Goal: Transaction & Acquisition: Purchase product/service

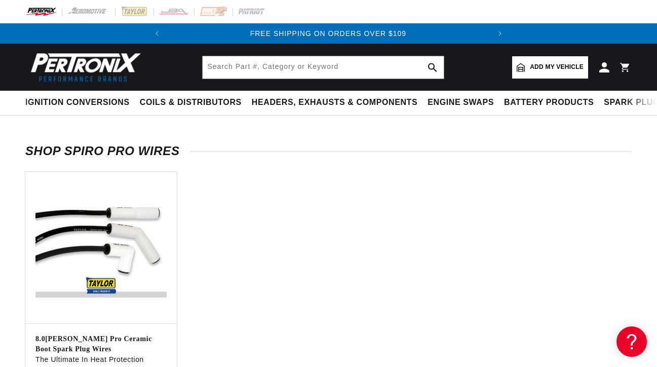
scroll to position [0, 346]
click at [149, 16] on img at bounding box center [135, 11] width 28 height 11
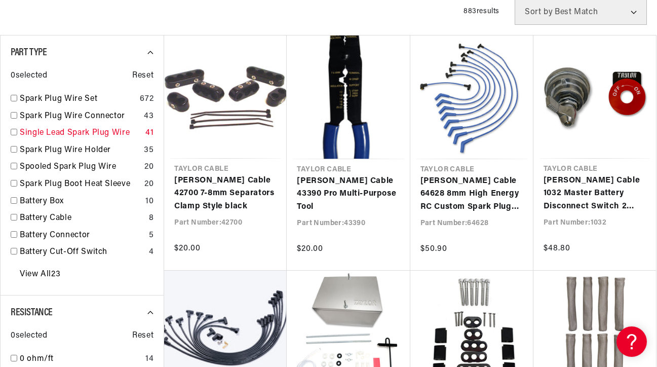
scroll to position [354, 0]
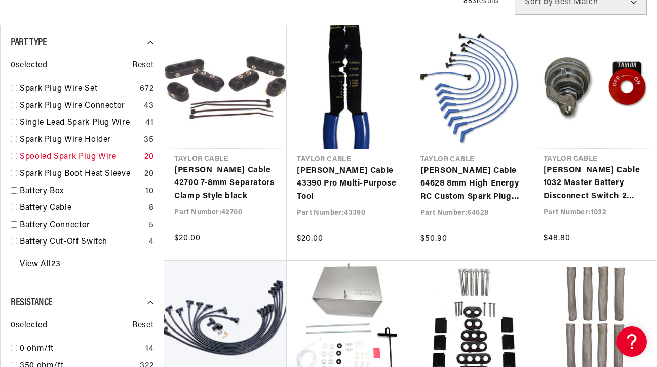
click at [118, 164] on link "Spooled Spark Plug Wire" at bounding box center [80, 157] width 121 height 13
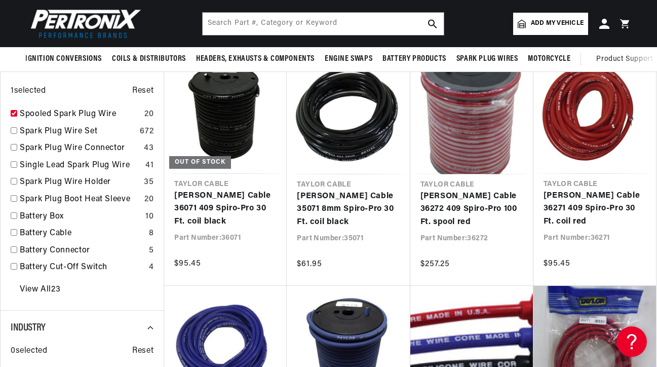
scroll to position [327, 0]
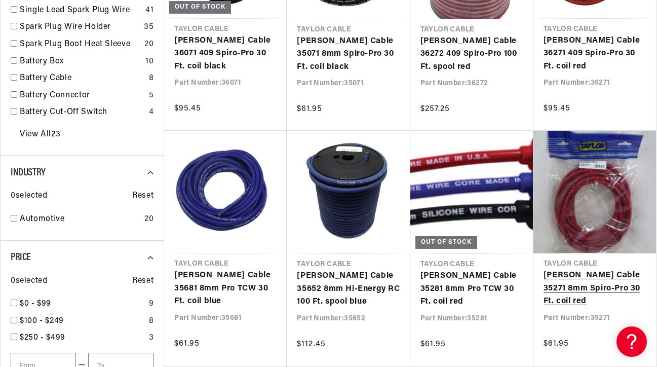
scroll to position [490, 0]
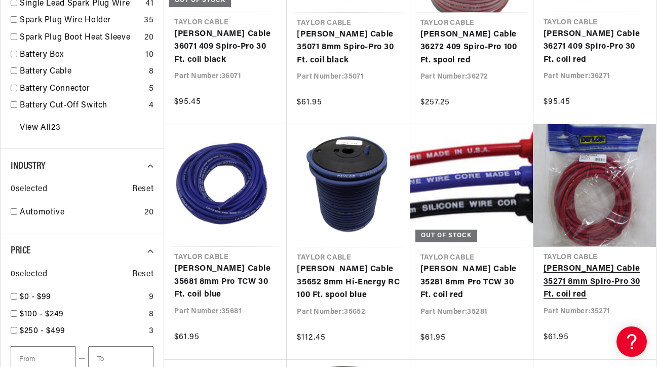
click at [603, 263] on link "[PERSON_NAME] Cable 35271 8mm Spiro-Pro 30 Ft. coil red" at bounding box center [595, 282] width 102 height 39
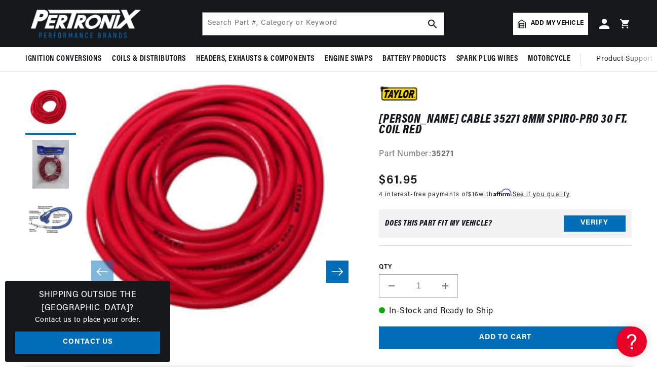
scroll to position [0, 346]
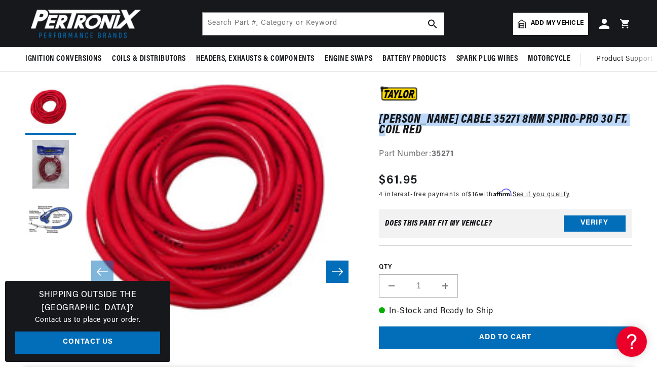
drag, startPoint x: 433, startPoint y: 143, endPoint x: 376, endPoint y: 133, distance: 58.2
copy h1 "[PERSON_NAME] Cable 35271 8mm Spiro-Pro 30 Ft. coil red"
